Goal: Information Seeking & Learning: Learn about a topic

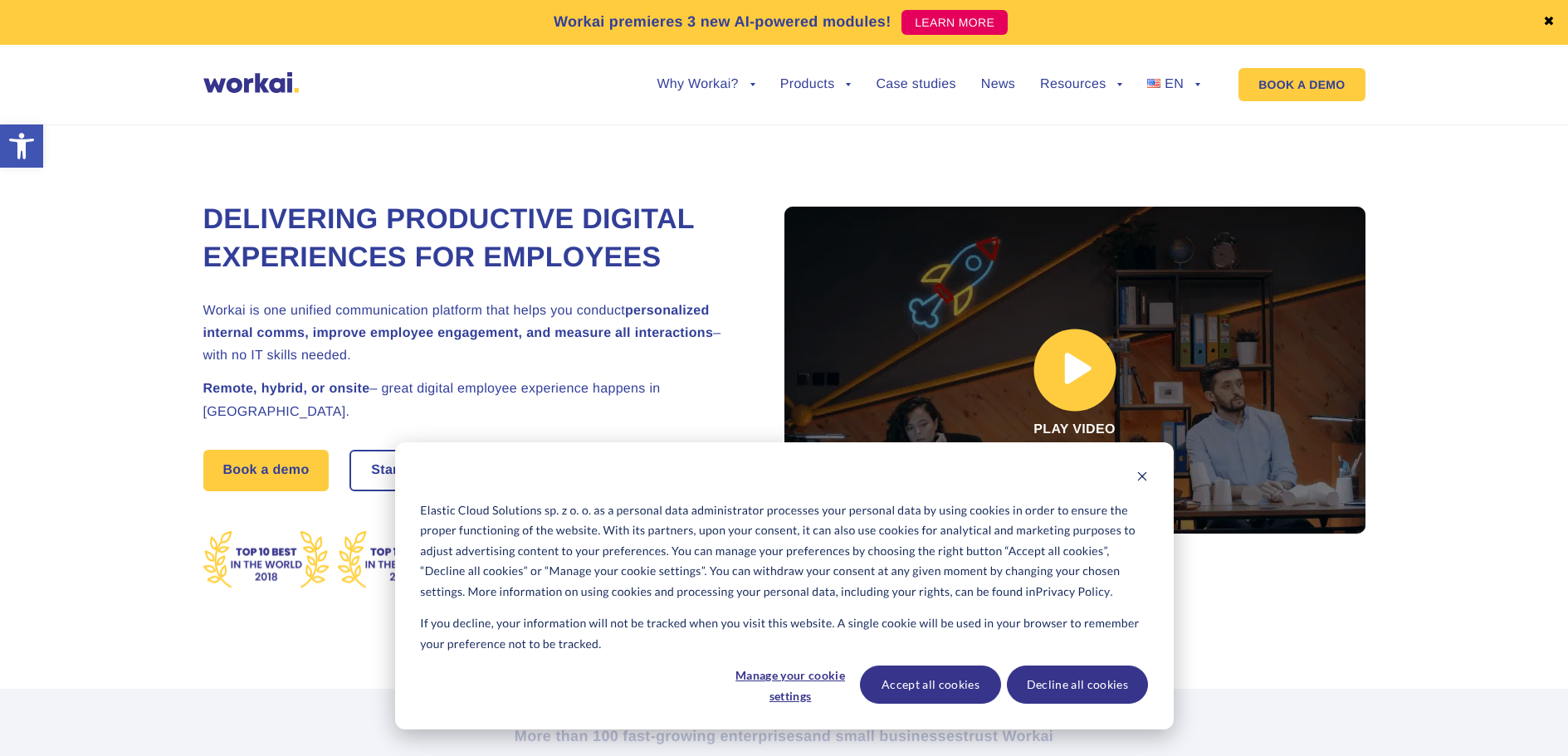
click at [1067, 369] on link at bounding box center [1075, 370] width 581 height 327
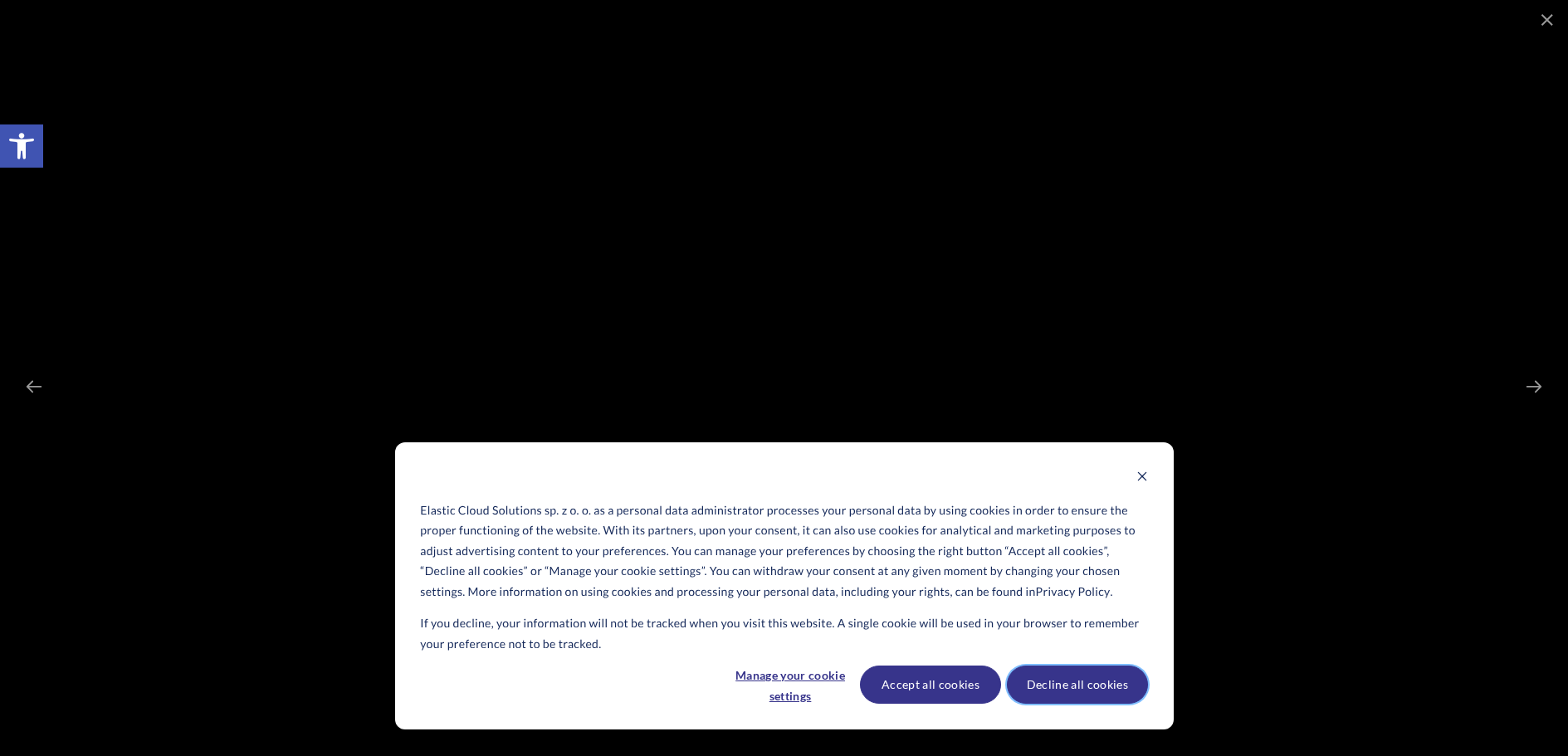
click at [1081, 684] on button "Decline all cookies" at bounding box center [1077, 684] width 141 height 38
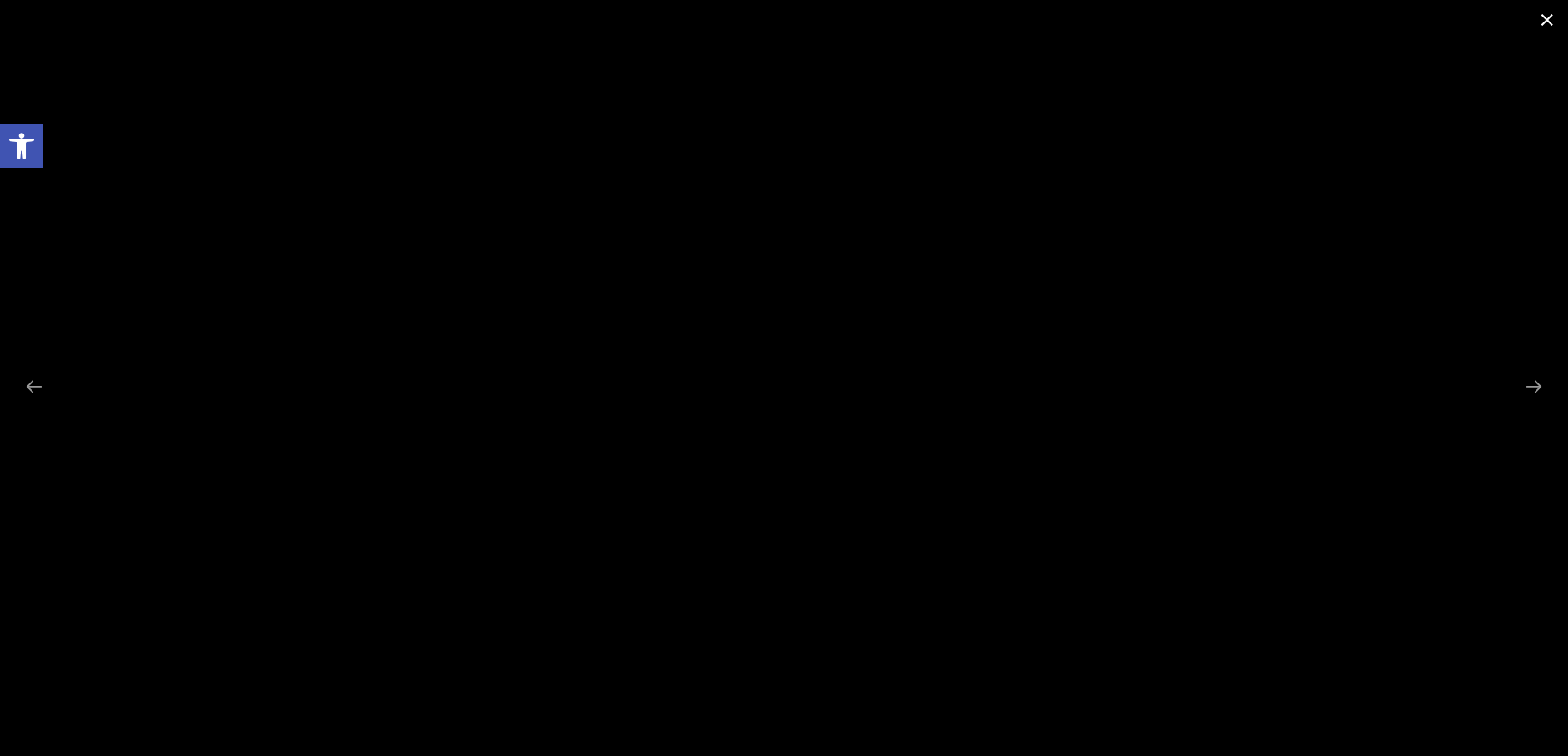
click at [1536, 25] on span at bounding box center [1547, 20] width 42 height 39
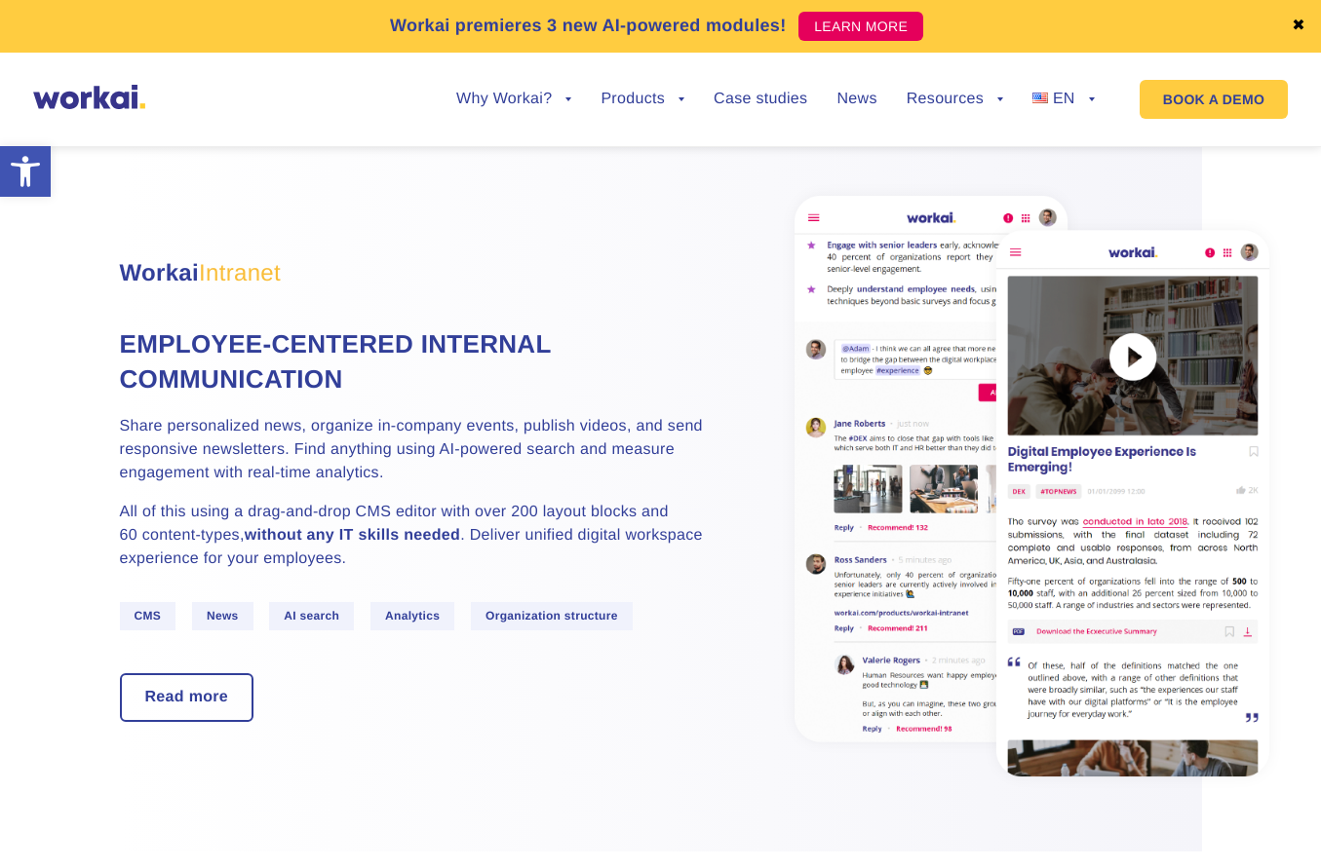
scroll to position [1170, 0]
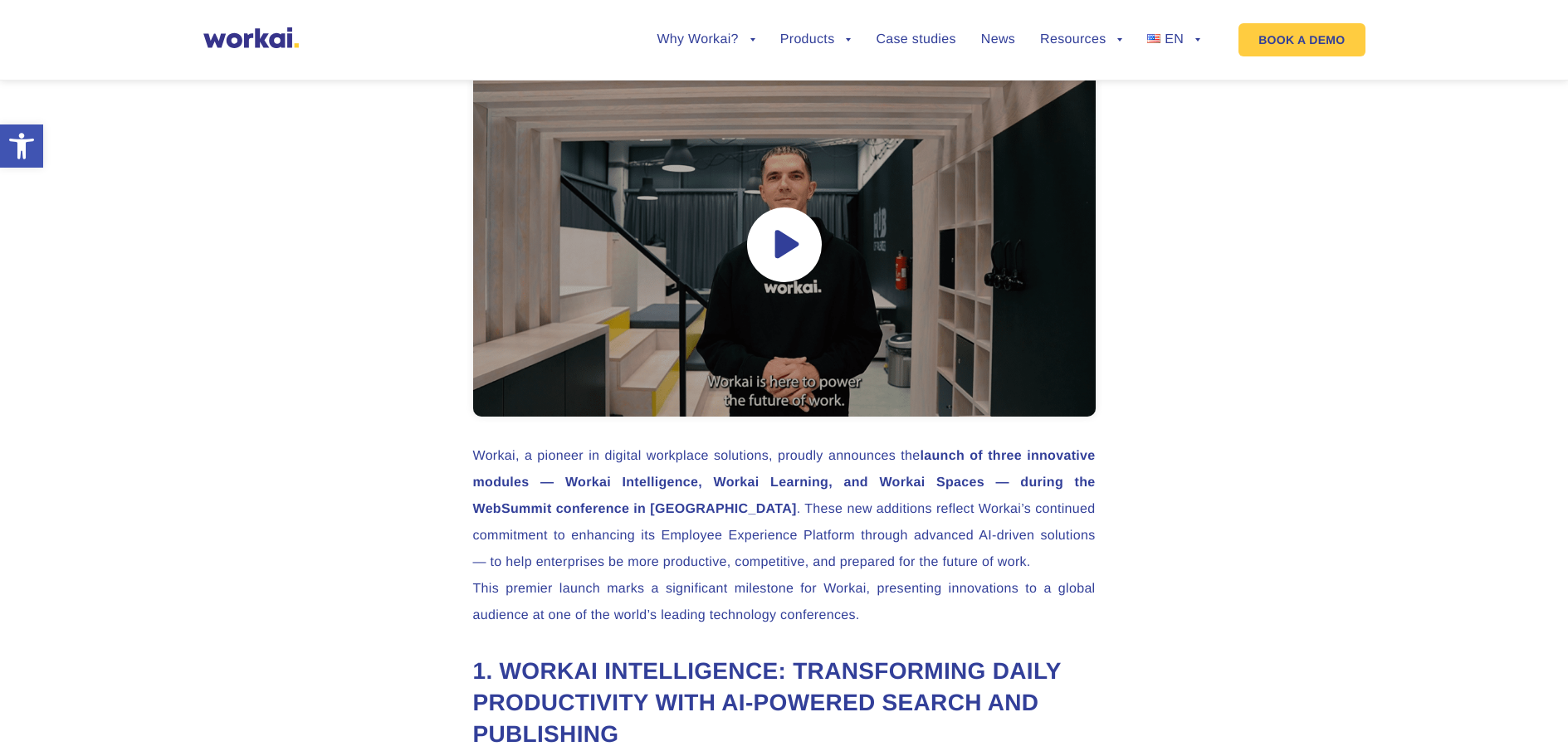
scroll to position [996, 0]
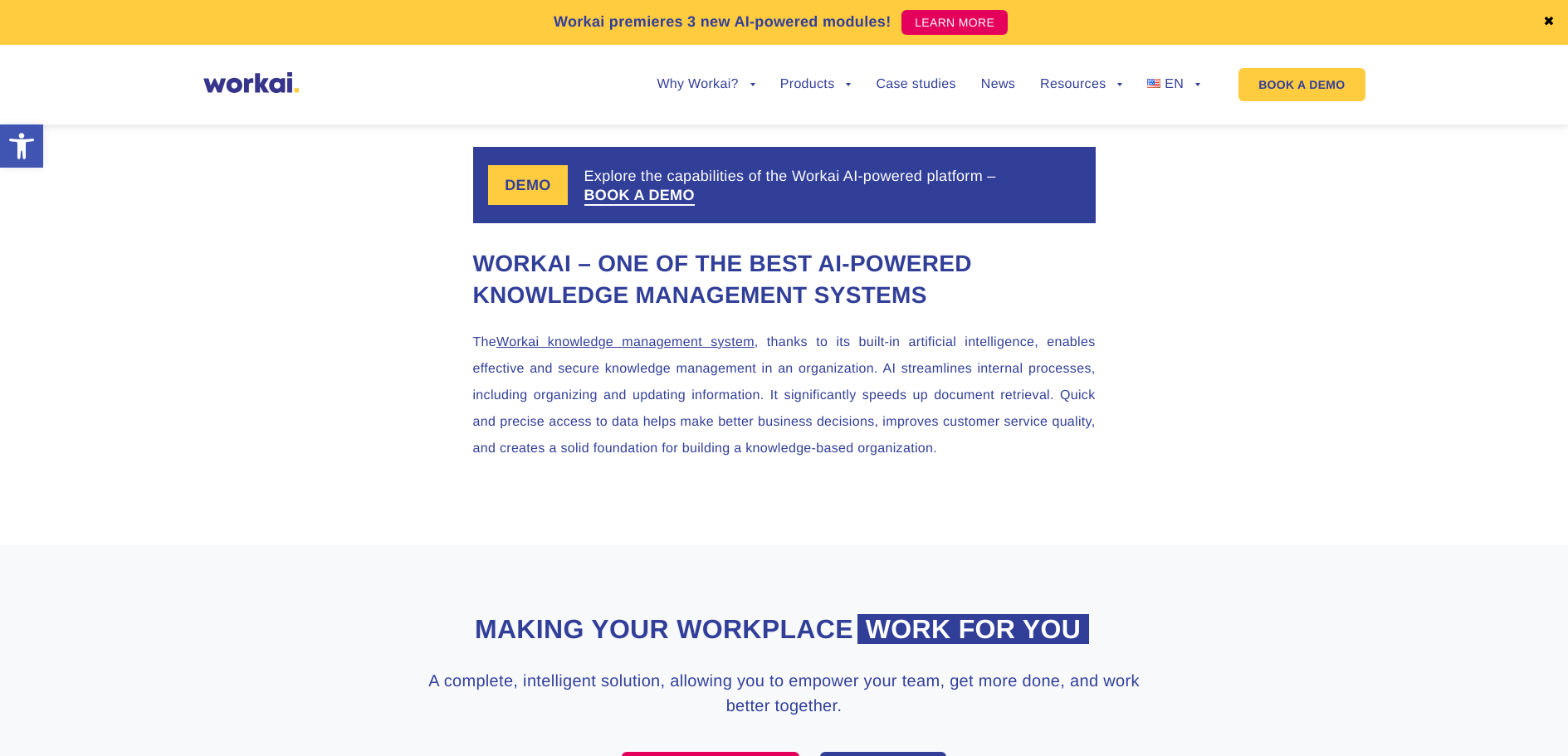
scroll to position [2904, 0]
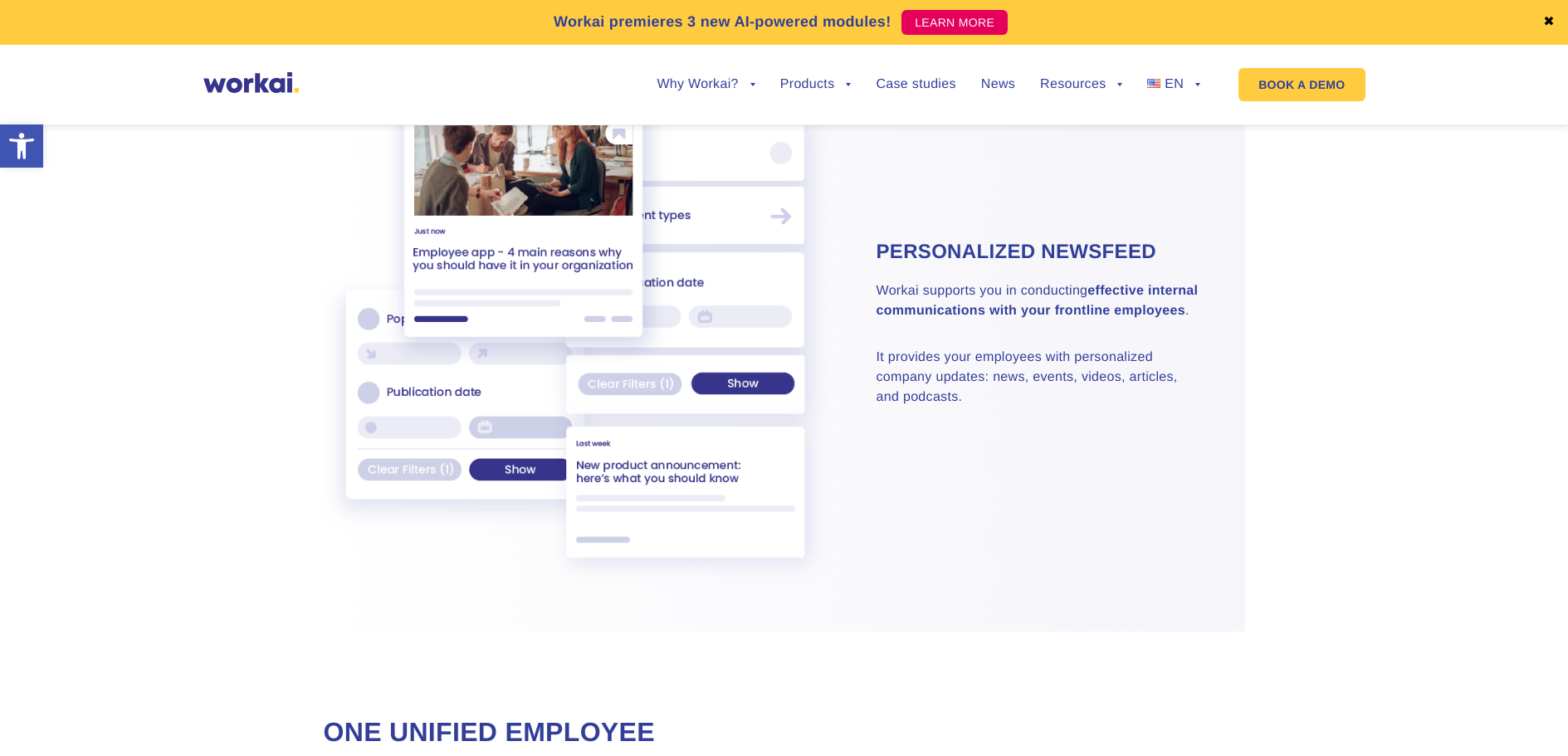
scroll to position [5195, 0]
